Goal: Download file/media

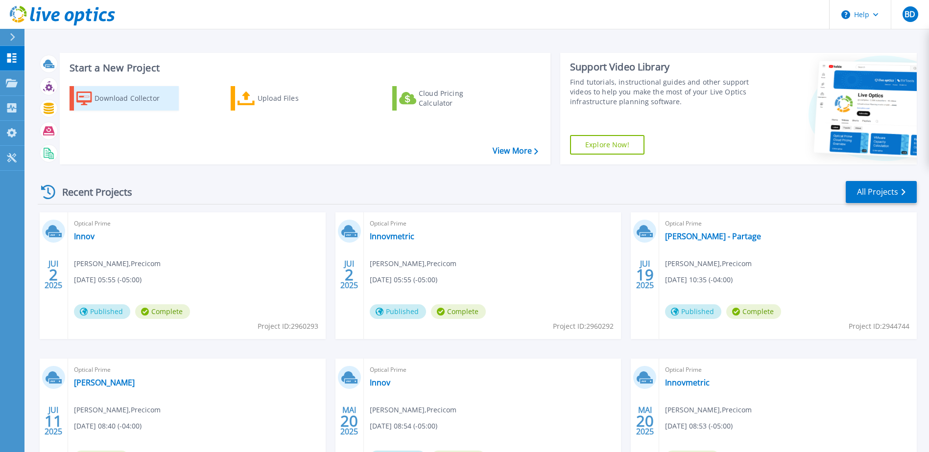
click at [121, 99] on div "Download Collector" at bounding box center [133, 99] width 78 height 20
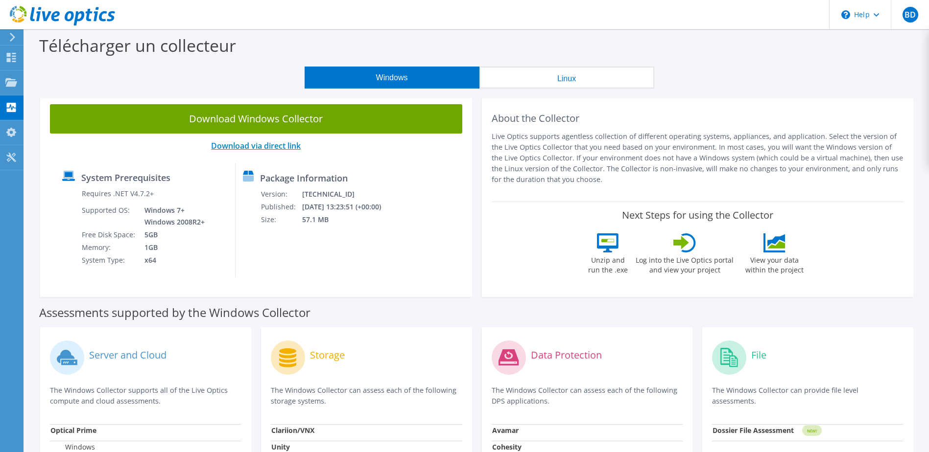
click at [251, 145] on link "Download via direct link" at bounding box center [256, 146] width 90 height 11
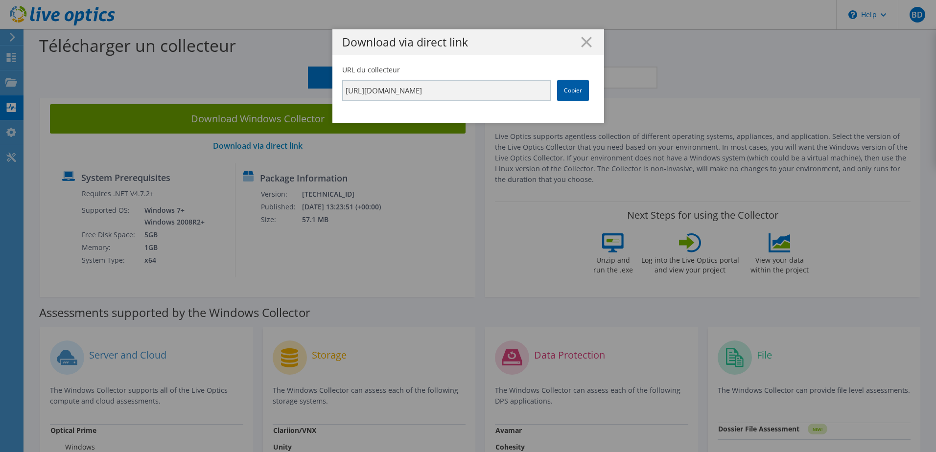
click at [564, 85] on link "Copier" at bounding box center [573, 91] width 32 height 22
click at [581, 41] on icon at bounding box center [586, 42] width 11 height 11
